Goal: Obtain resource: Download file/media

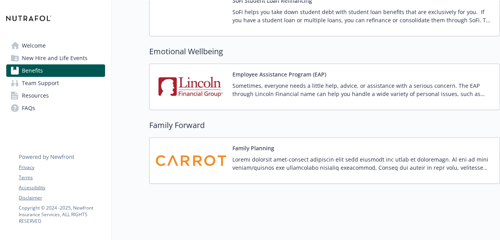
scroll to position [1064, 0]
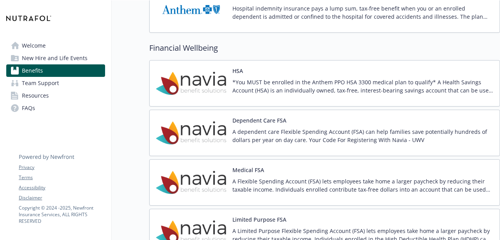
click at [320, 182] on p "A Flexible Spending Account (FSA) lets employees take home a larger paycheck by…" at bounding box center [362, 185] width 261 height 16
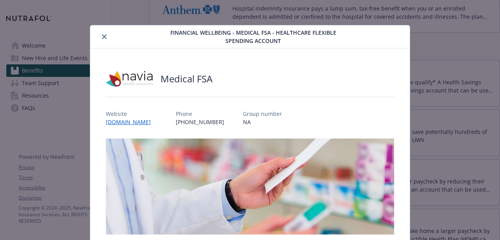
scroll to position [23, 0]
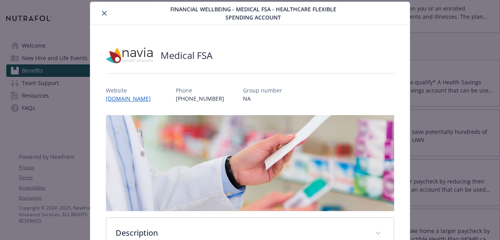
click at [103, 13] on icon "close" at bounding box center [104, 13] width 5 height 5
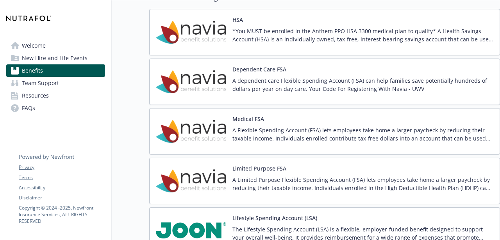
click at [290, 179] on p "A Limited Purpose Flexible Spending Account (FSA) lets employees take home a la…" at bounding box center [362, 184] width 261 height 16
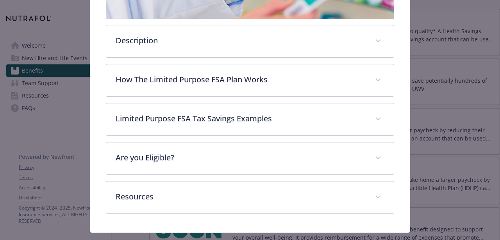
scroll to position [218, 0]
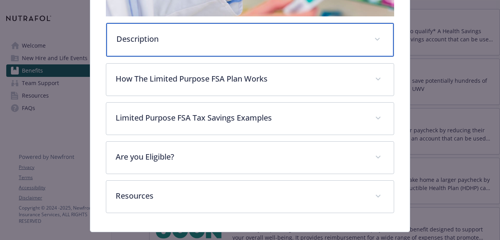
click at [265, 30] on div "Description" at bounding box center [249, 40] width 287 height 34
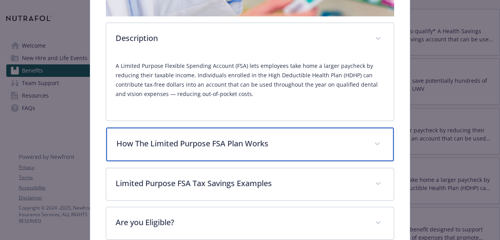
click at [246, 146] on p "How The Limited Purpose FSA Plan Works" at bounding box center [240, 144] width 248 height 12
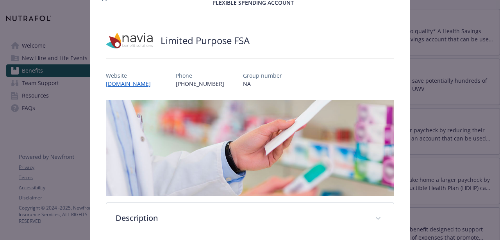
scroll to position [0, 0]
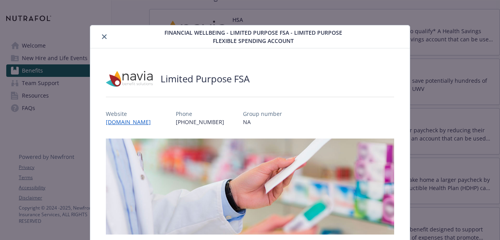
click at [102, 35] on button "close" at bounding box center [104, 36] width 9 height 9
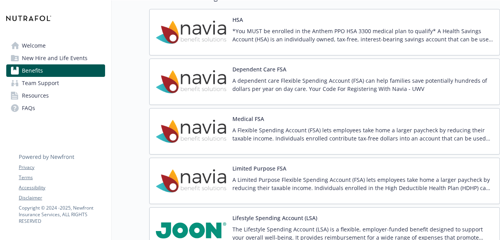
click at [241, 132] on p "A Flexible Spending Account (FSA) lets employees take home a larger paycheck by…" at bounding box center [362, 134] width 261 height 16
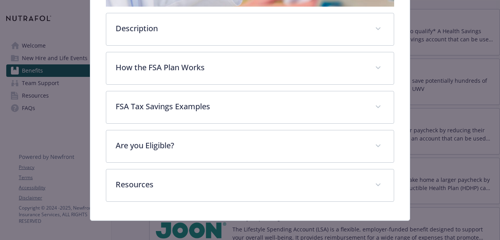
scroll to position [234, 0]
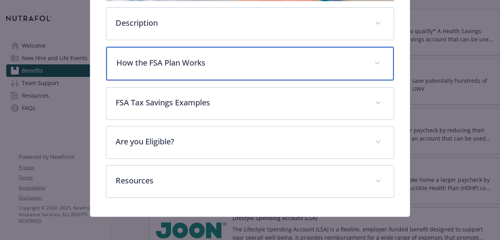
click at [247, 67] on p "How the FSA Plan Works" at bounding box center [240, 63] width 248 height 12
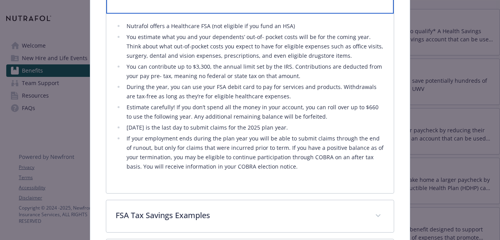
scroll to position [301, 0]
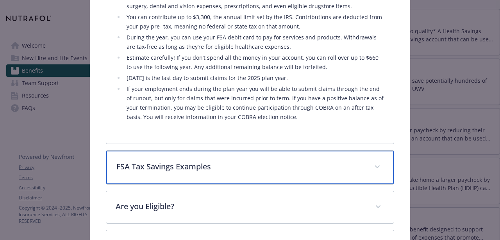
click at [243, 166] on p "FSA Tax Savings Examples" at bounding box center [240, 167] width 248 height 12
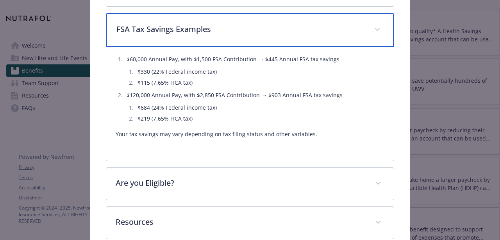
scroll to position [489, 0]
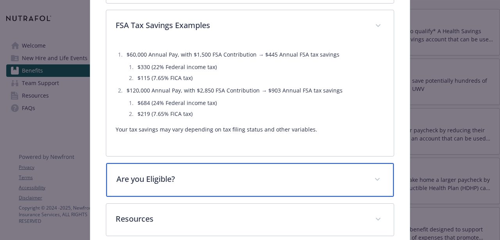
click at [241, 177] on p "Are you Eligible?" at bounding box center [240, 179] width 248 height 12
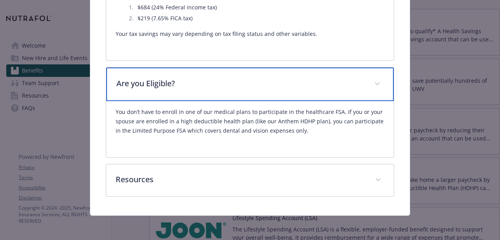
scroll to position [585, 0]
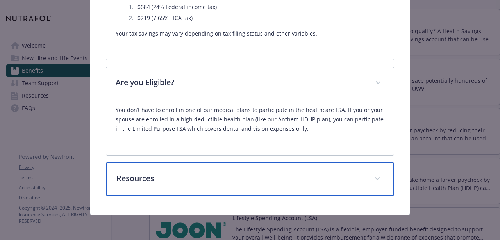
click at [232, 195] on div "Resources" at bounding box center [249, 179] width 287 height 34
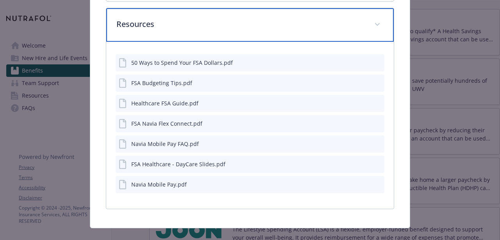
scroll to position [740, 0]
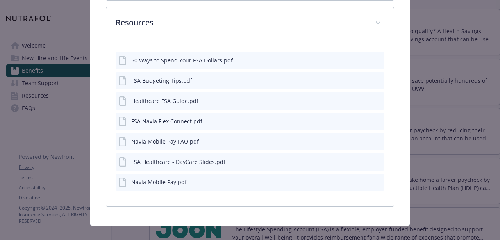
click at [230, 68] on div "50 Ways to Spend Your FSA Dollars.pdf" at bounding box center [250, 60] width 268 height 17
click at [360, 62] on div "50 Ways to Spend Your FSA Dollars.pdf" at bounding box center [250, 60] width 268 height 17
click at [284, 67] on div "50 Ways to Spend Your FSA Dollars.pdf" at bounding box center [250, 60] width 268 height 17
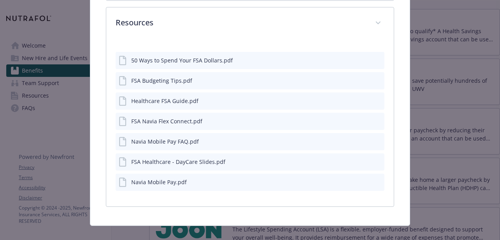
click at [367, 59] on div "details for plan Financial Wellbeing - Medical FSA - Healthcare Flexible Spendi…" at bounding box center [372, 60] width 20 height 8
click at [364, 59] on icon "download file" at bounding box center [363, 59] width 5 height 5
